Goal: Register for event/course

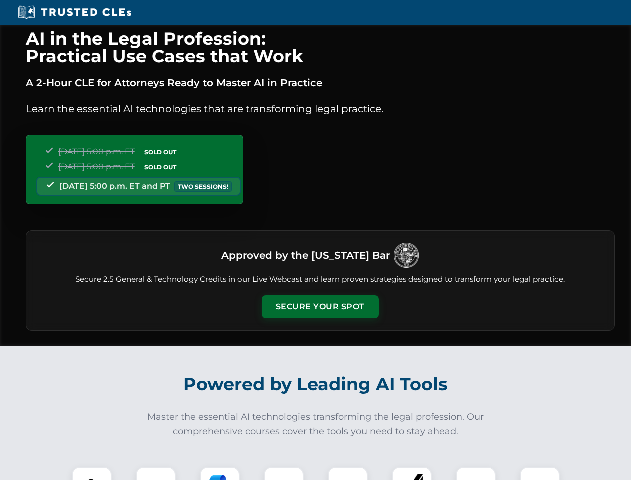
click at [320, 307] on button "Secure Your Spot" at bounding box center [320, 306] width 117 height 23
click at [92, 473] on img at bounding box center [91, 486] width 29 height 29
click at [156, 473] on div at bounding box center [156, 487] width 40 height 40
